Goal: Transaction & Acquisition: Purchase product/service

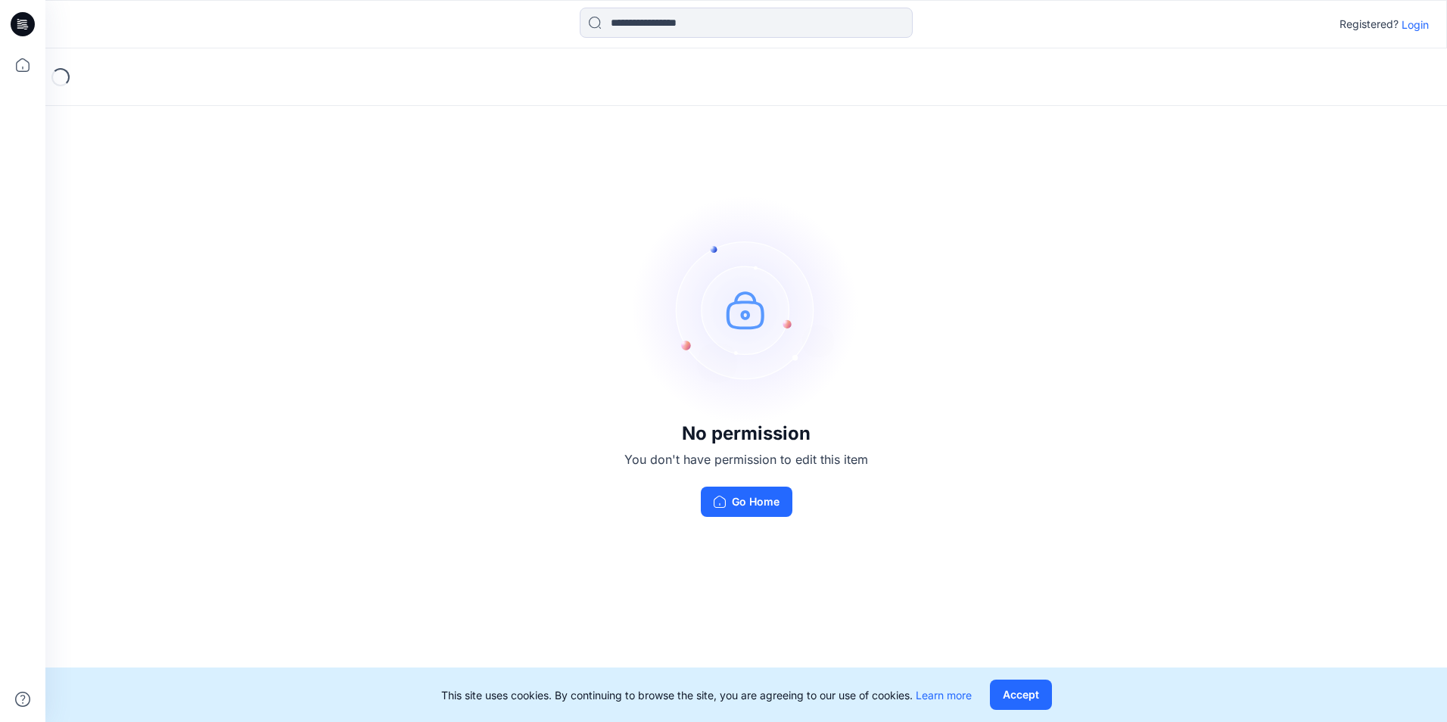
click at [1419, 26] on p "Login" at bounding box center [1415, 25] width 27 height 16
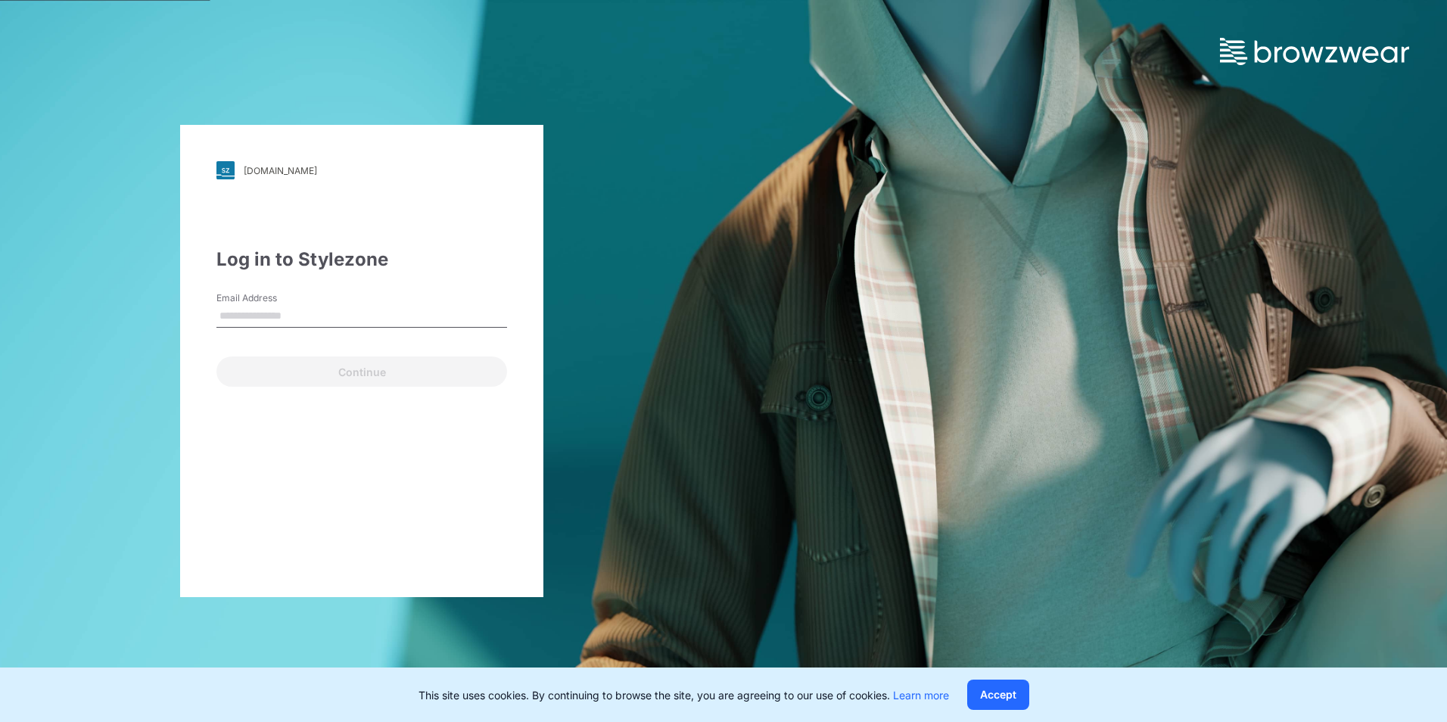
click at [418, 311] on input "Email Address" at bounding box center [361, 316] width 291 height 23
type input "*"
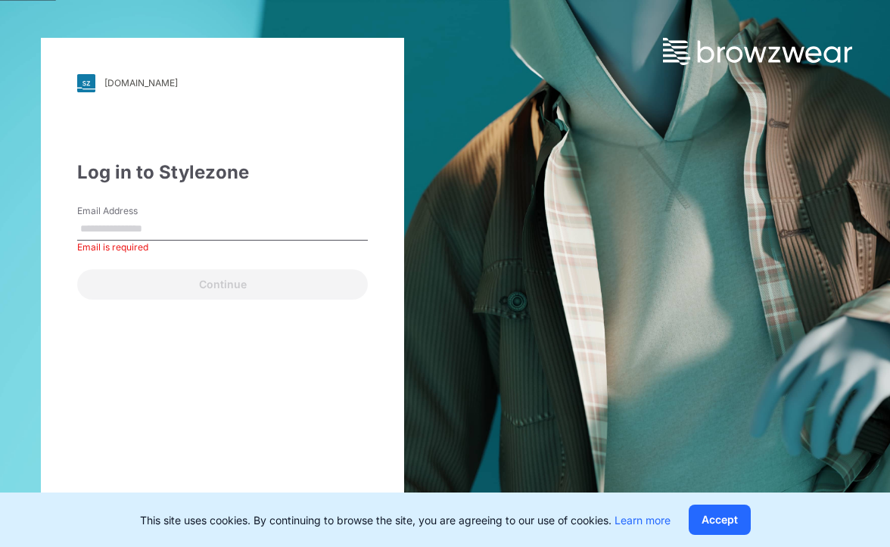
click at [188, 231] on input "Email Address" at bounding box center [222, 229] width 291 height 23
click at [92, 286] on div "Continue" at bounding box center [222, 281] width 291 height 36
click at [124, 230] on input "***" at bounding box center [222, 229] width 291 height 23
type input "**********"
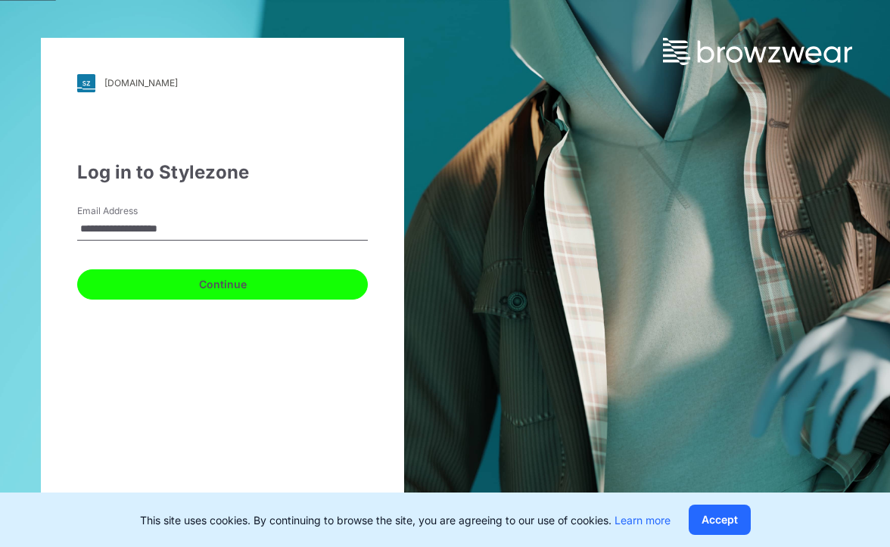
click at [173, 288] on button "Continue" at bounding box center [222, 284] width 291 height 30
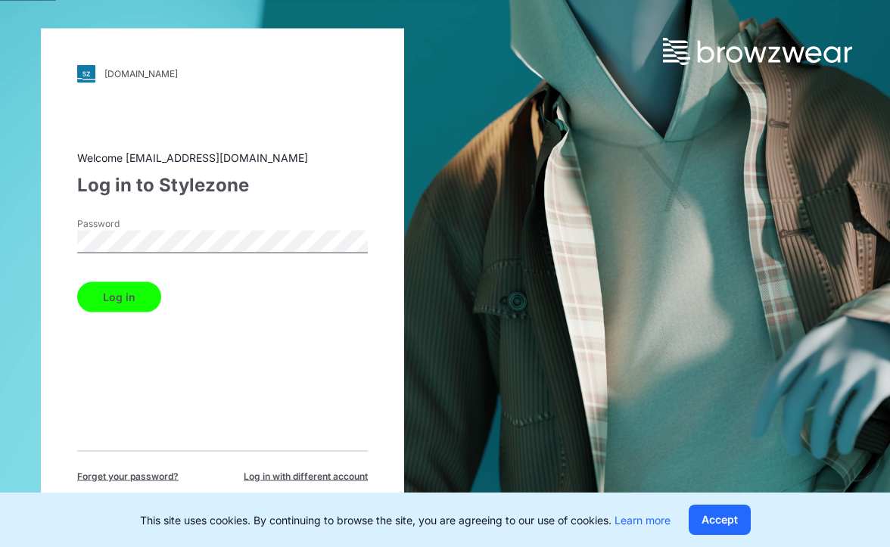
click at [118, 305] on button "Log in" at bounding box center [119, 297] width 84 height 30
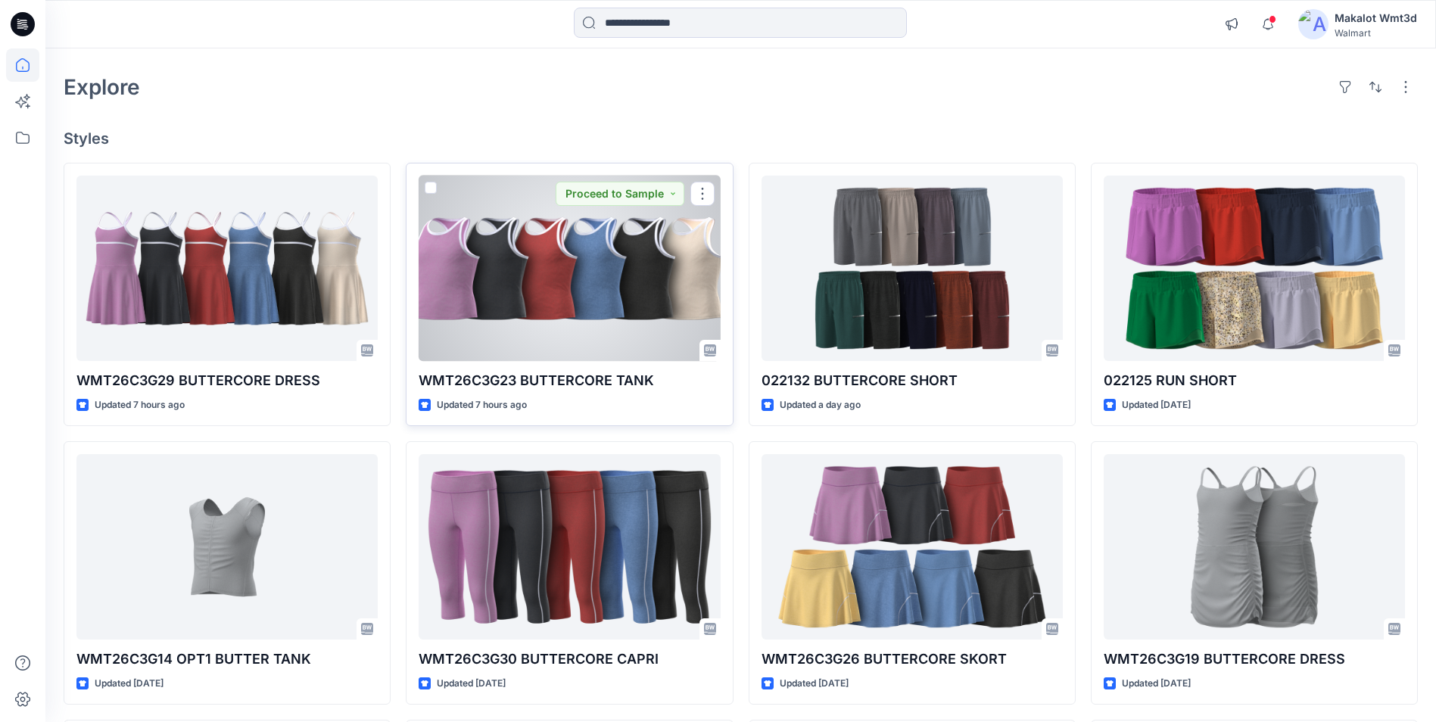
scroll to position [76, 0]
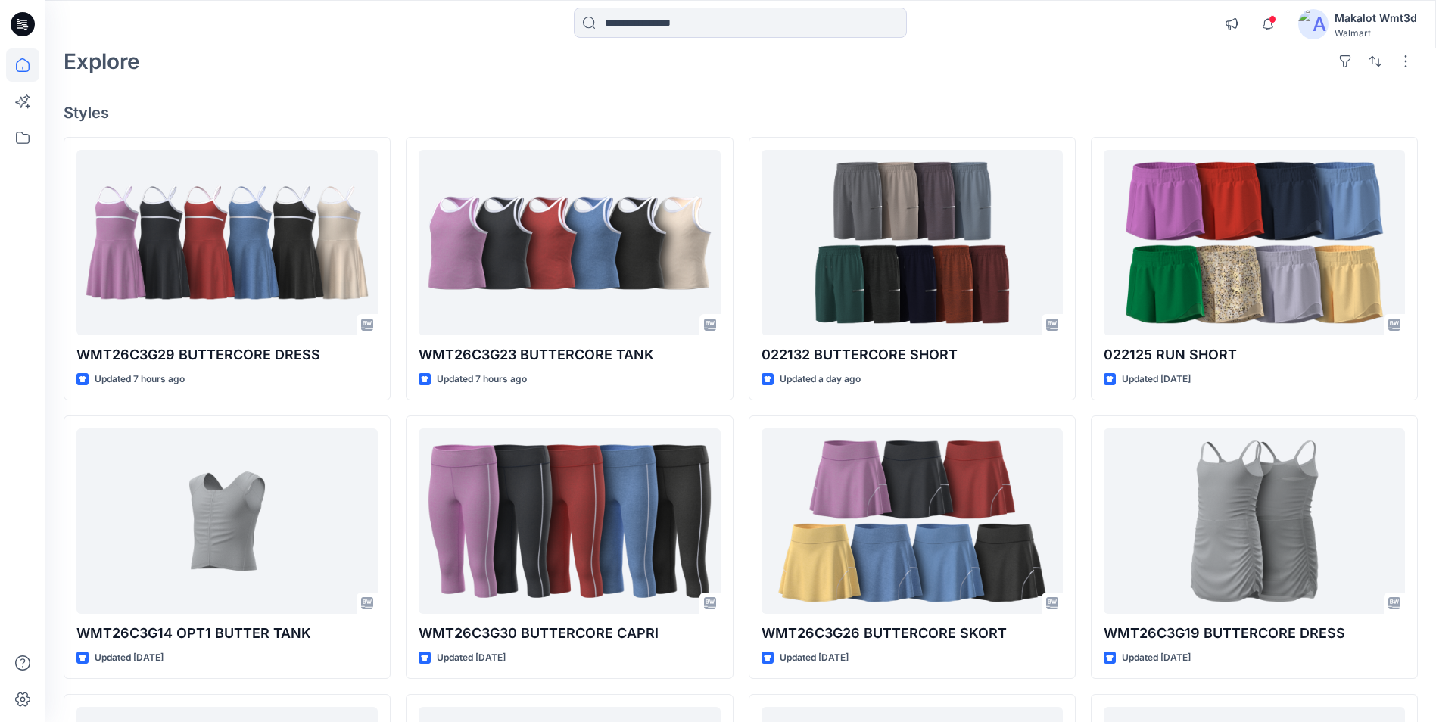
drag, startPoint x: 254, startPoint y: 61, endPoint x: 263, endPoint y: 60, distance: 8.4
click at [254, 61] on div "Explore" at bounding box center [741, 61] width 1354 height 36
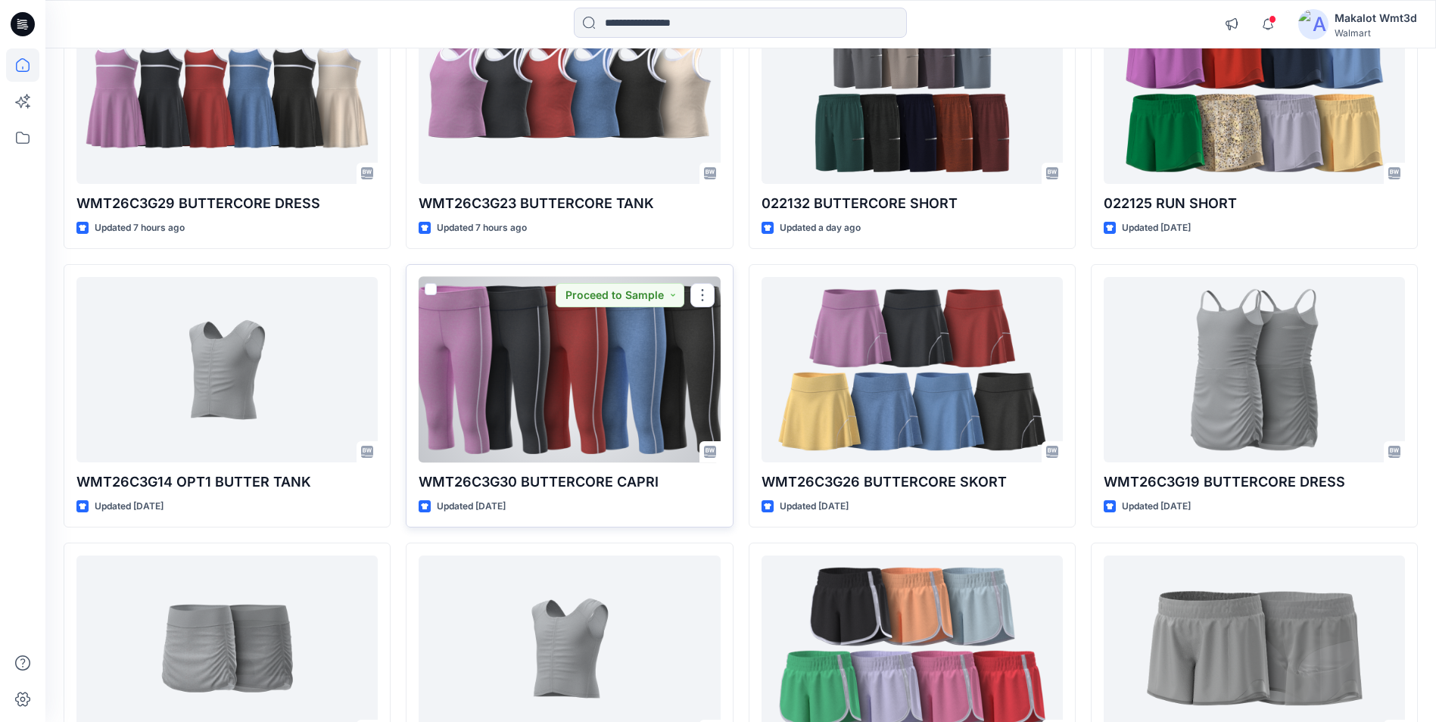
scroll to position [151, 0]
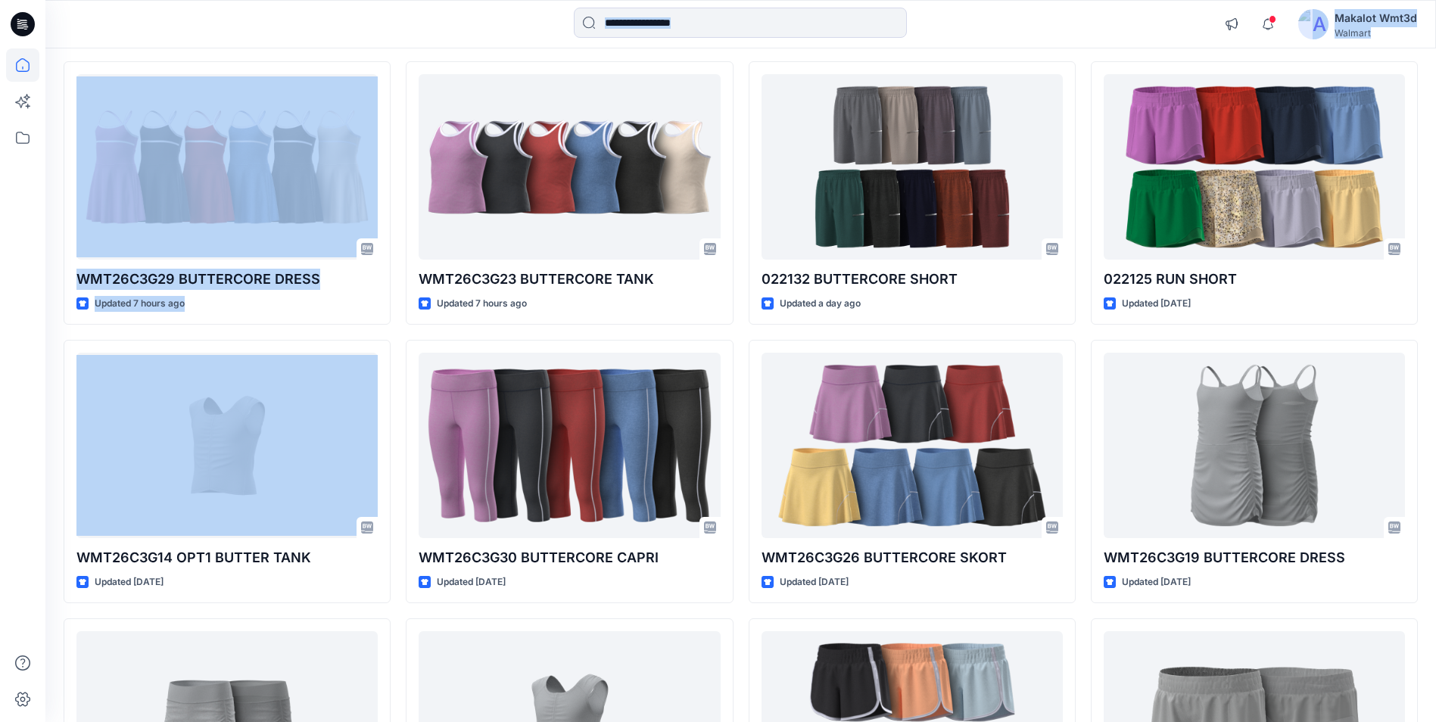
click at [0, 450] on html "Notifications Your style WMT26C3G29 BUTTERCORE DRESS has been updated with WMT2…" at bounding box center [718, 402] width 1436 height 1106
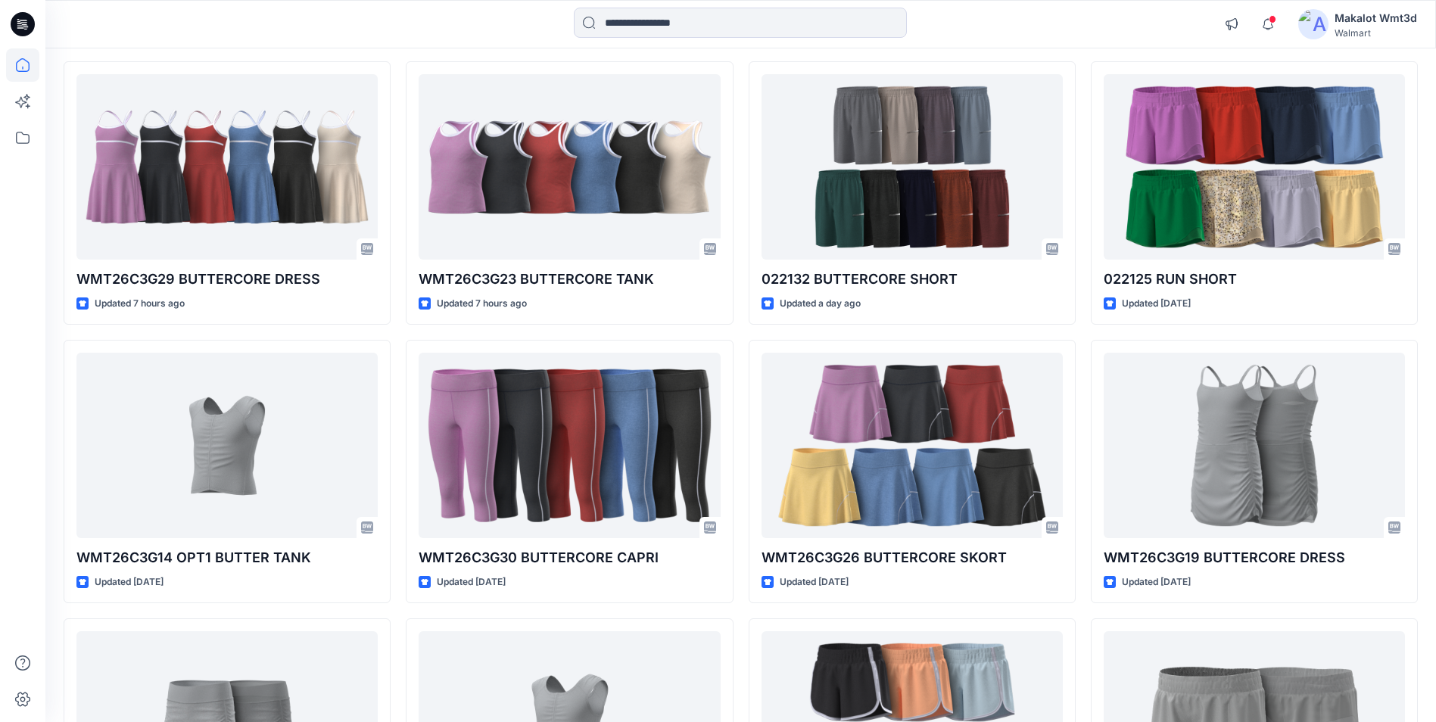
click at [4, 451] on div at bounding box center [22, 361] width 45 height 722
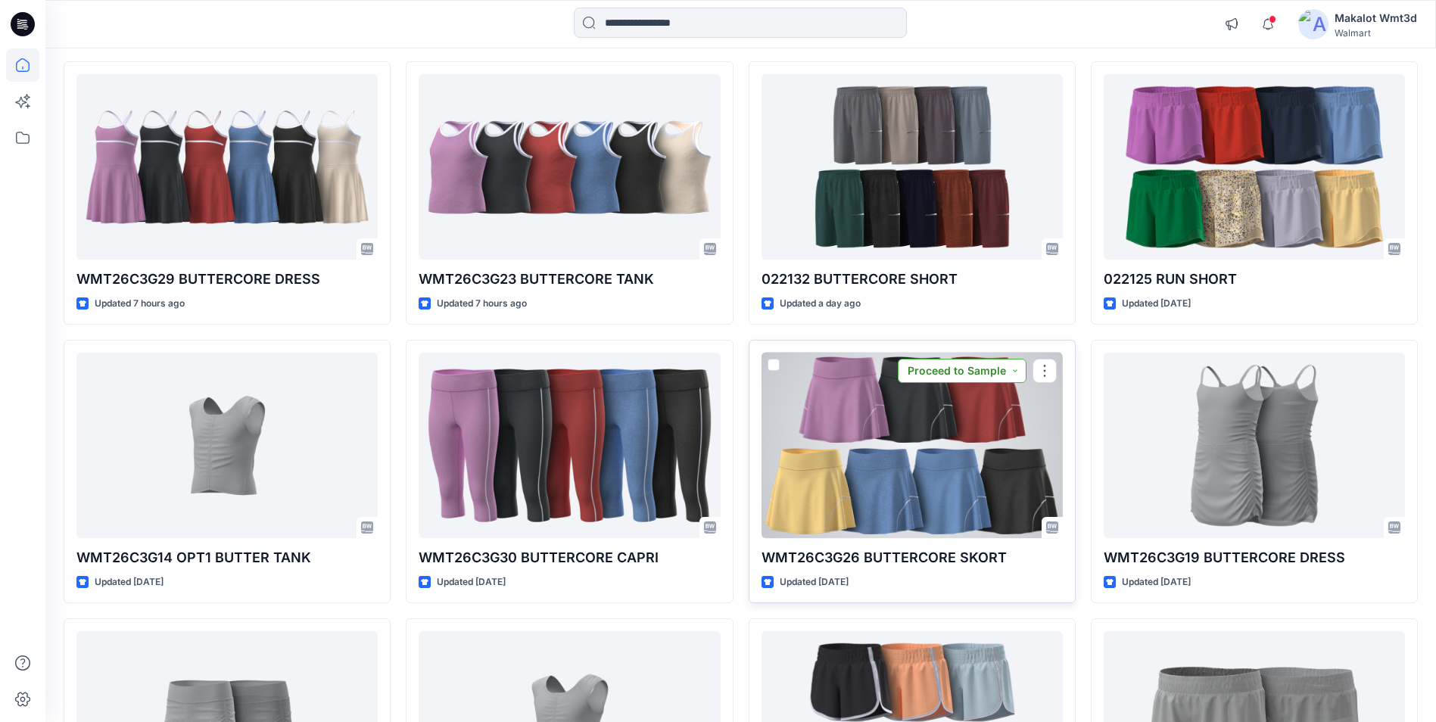
click at [1016, 376] on button "Proceed to Sample" at bounding box center [962, 371] width 129 height 24
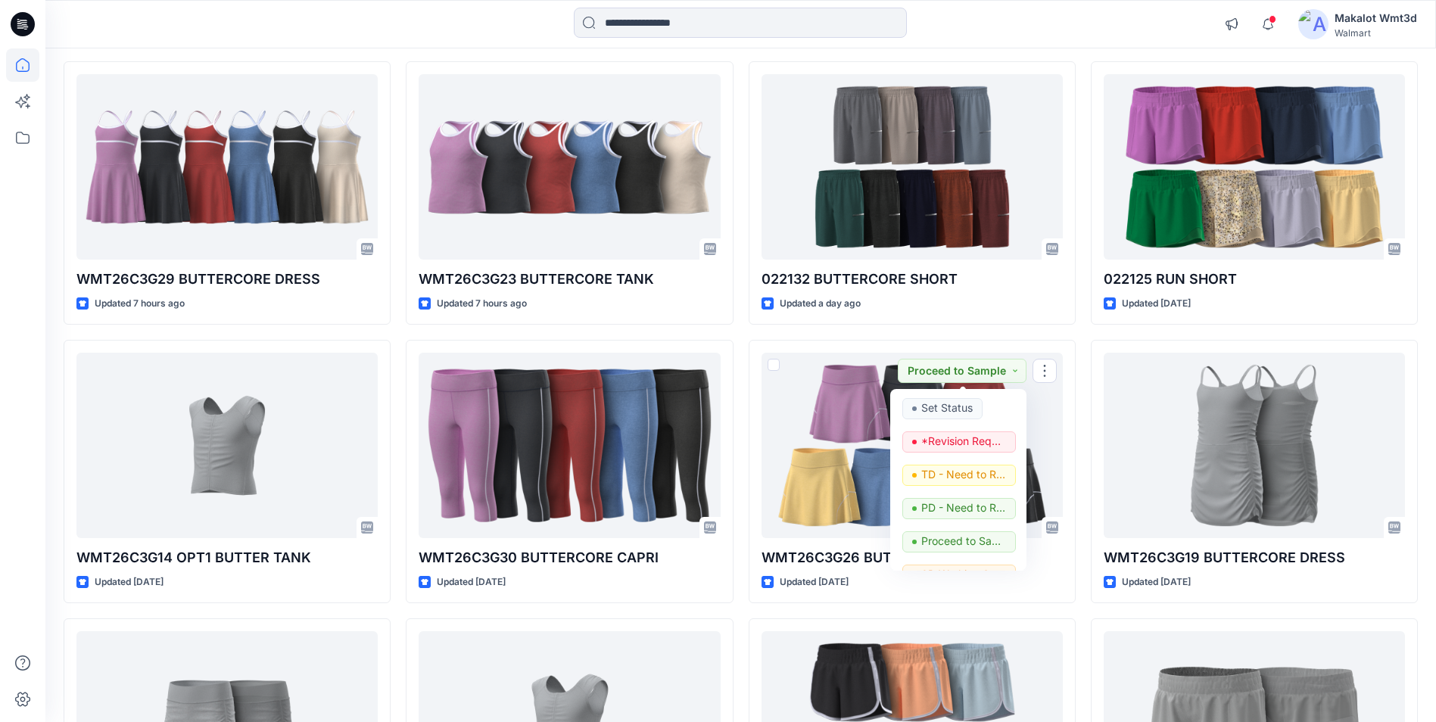
click at [5, 383] on div at bounding box center [22, 361] width 45 height 722
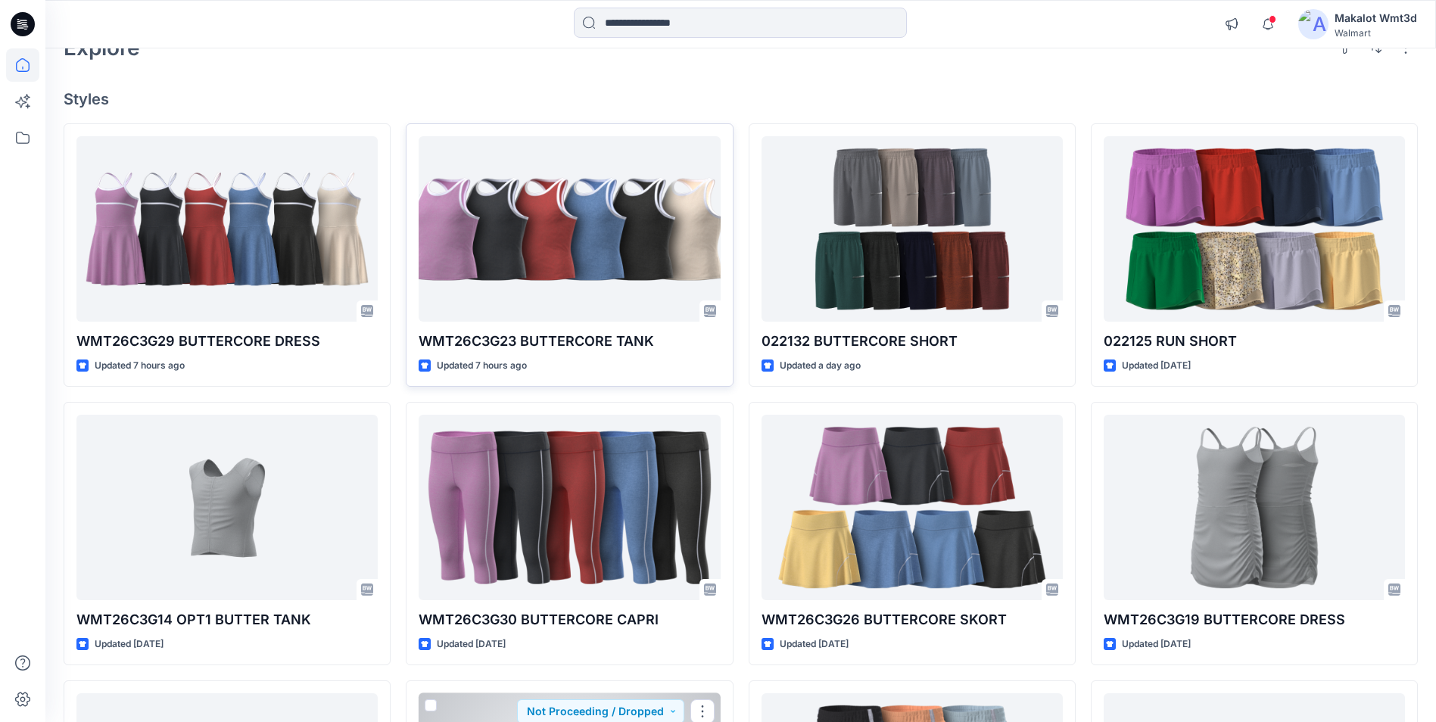
scroll to position [0, 0]
